Goal: Navigation & Orientation: Find specific page/section

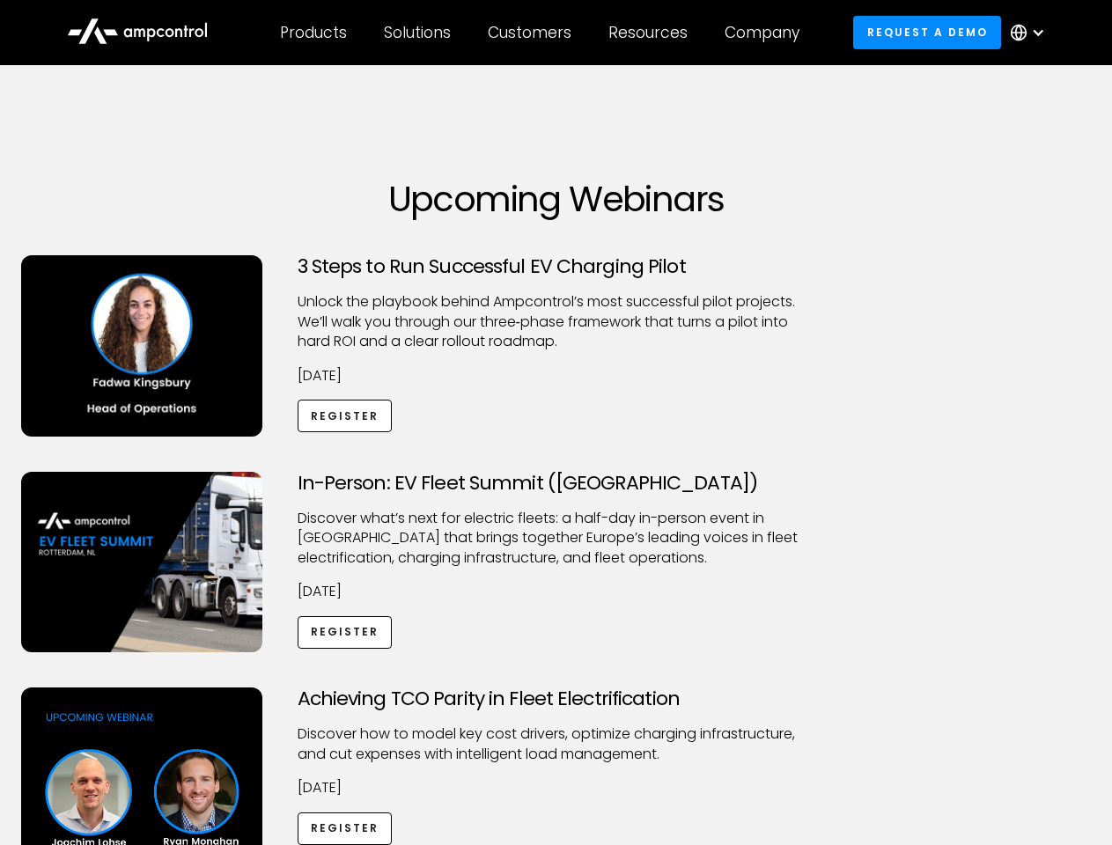
click at [541, 33] on div "Customers" at bounding box center [530, 32] width 84 height 19
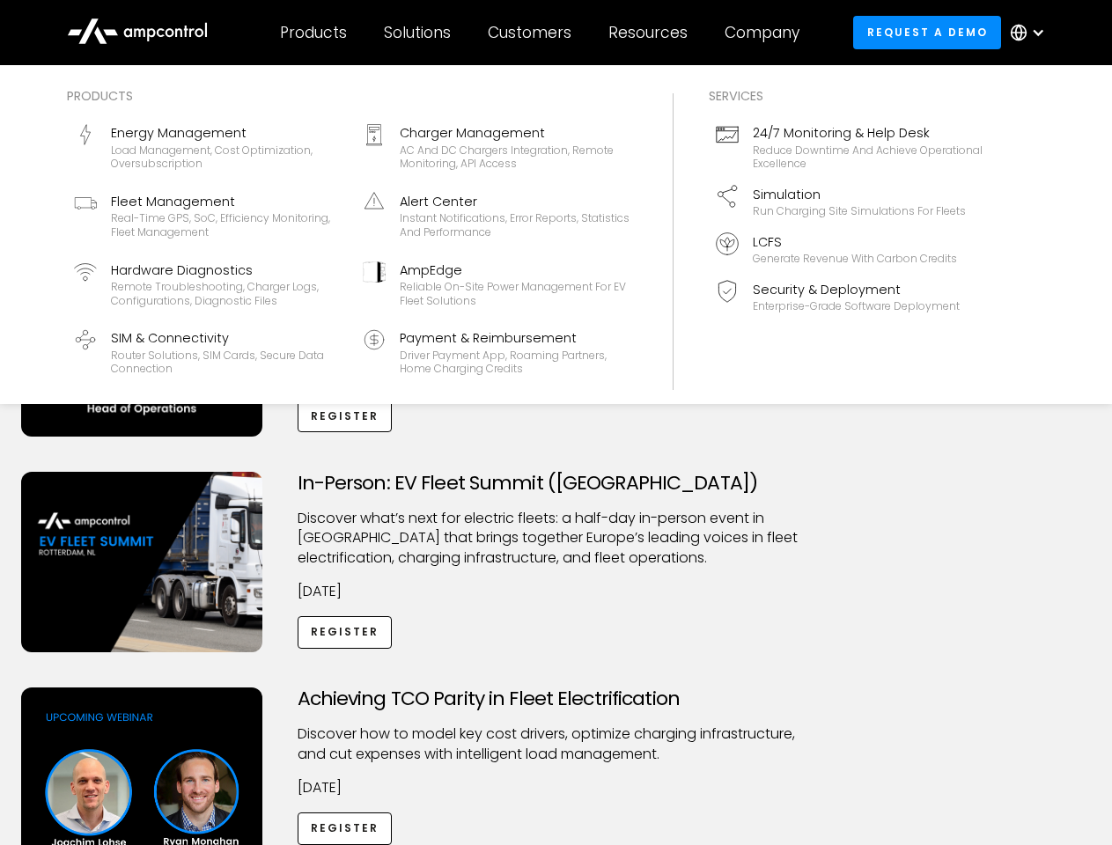
click at [312, 33] on div "Products" at bounding box center [313, 32] width 67 height 19
click at [418, 33] on div "Solutions" at bounding box center [417, 32] width 67 height 19
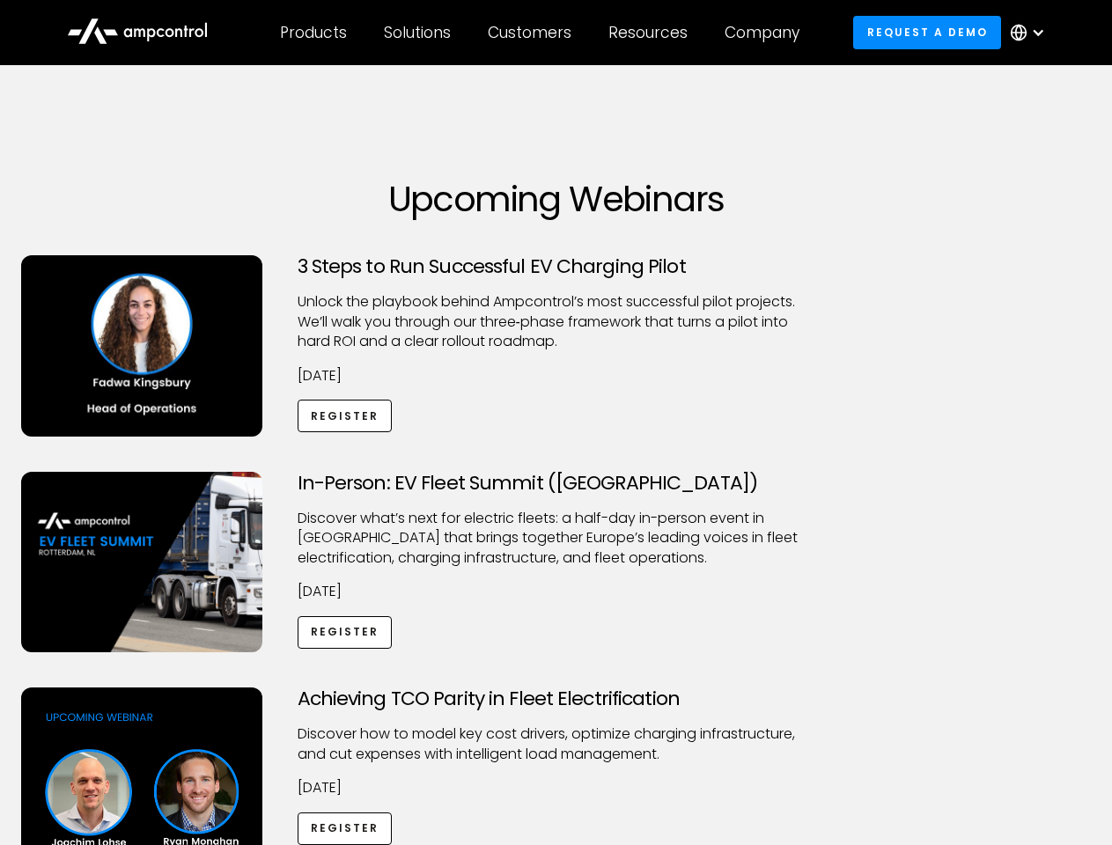
click at [532, 33] on div "Customers" at bounding box center [530, 32] width 84 height 19
click at [651, 33] on div "Resources" at bounding box center [647, 32] width 79 height 19
click at [767, 33] on div "Company" at bounding box center [761, 32] width 75 height 19
click at [1031, 33] on div at bounding box center [1038, 33] width 14 height 14
click at [541, 33] on div "Customers" at bounding box center [530, 32] width 84 height 19
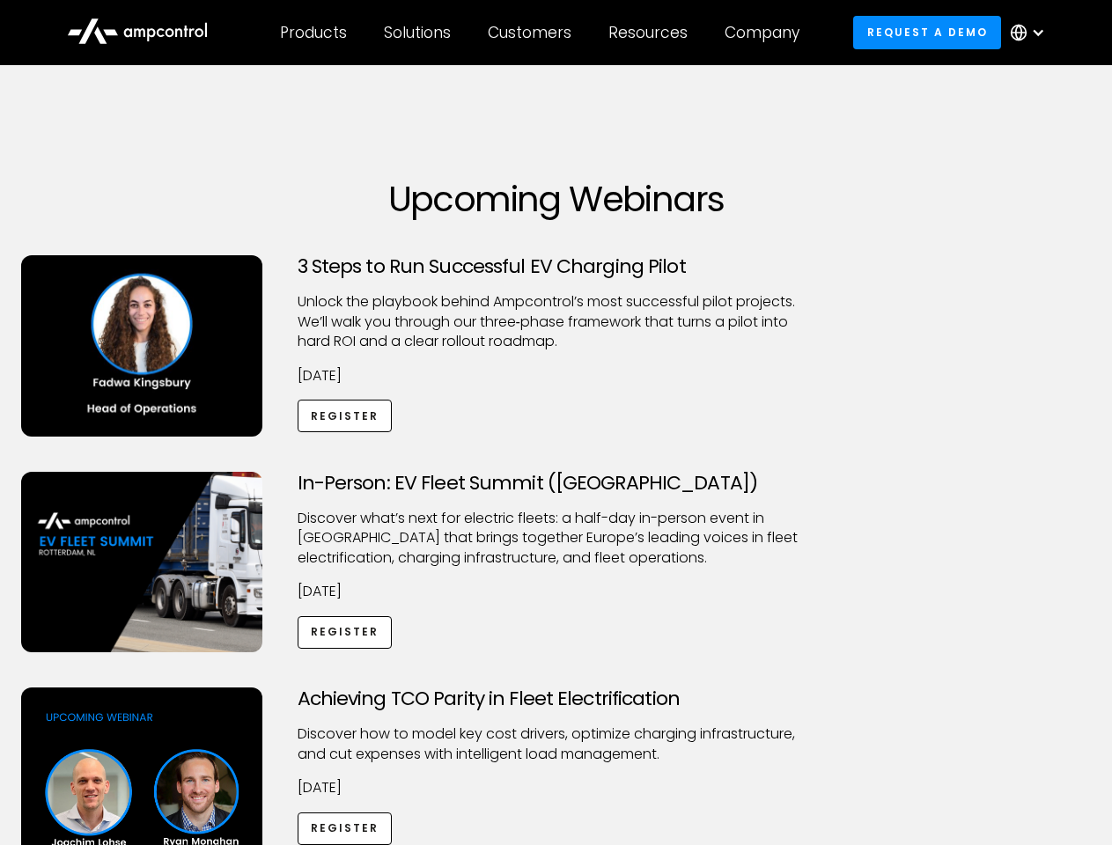
click at [312, 33] on div "Products" at bounding box center [313, 32] width 67 height 19
click at [418, 33] on div "Solutions" at bounding box center [417, 32] width 67 height 19
click at [532, 33] on div "Customers" at bounding box center [530, 32] width 84 height 19
click at [651, 33] on div "Resources" at bounding box center [647, 32] width 79 height 19
click at [767, 33] on div "Company" at bounding box center [761, 32] width 75 height 19
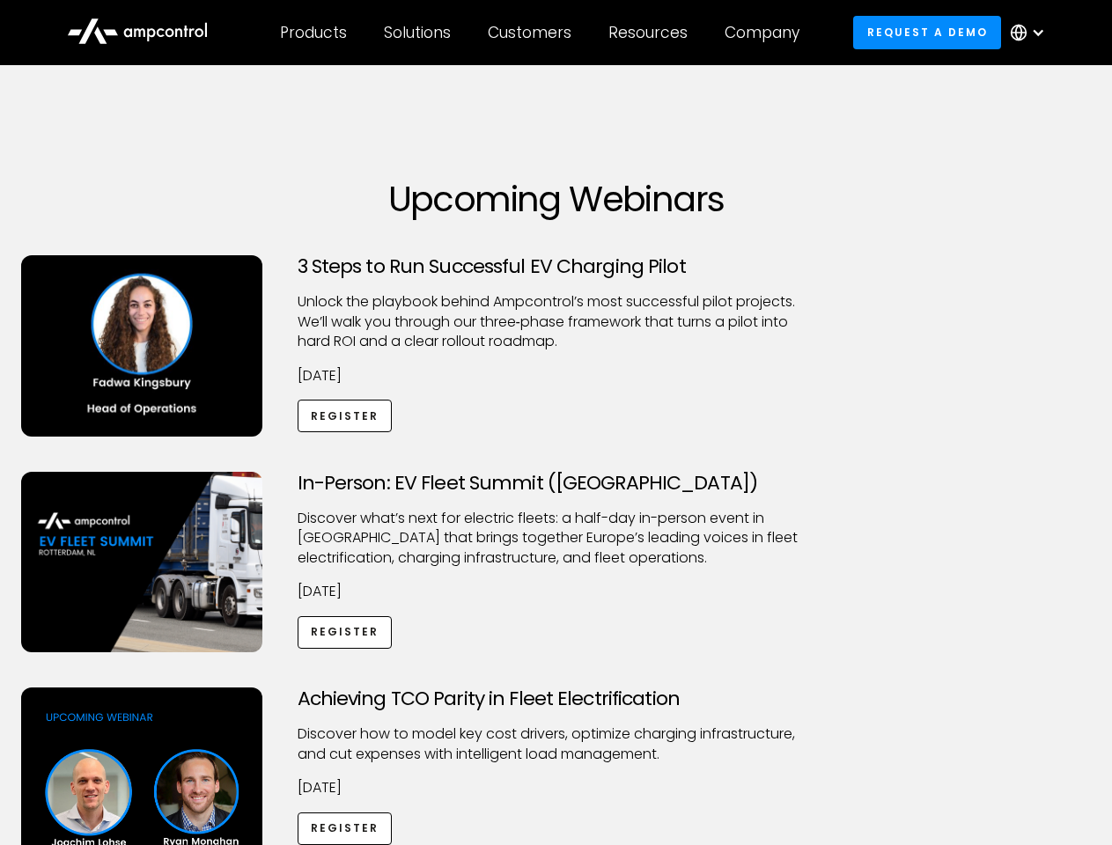
click at [1031, 33] on div at bounding box center [1038, 33] width 14 height 14
